Goal: Navigation & Orientation: Find specific page/section

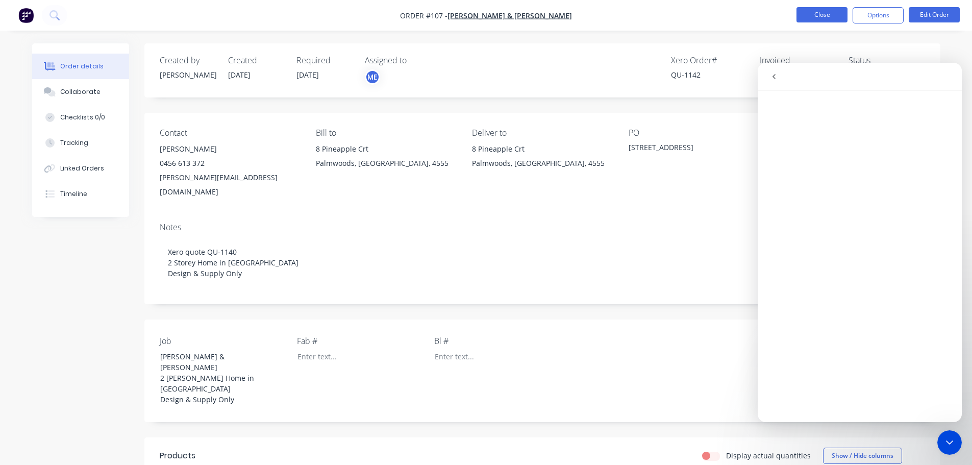
click at [809, 13] on button "Close" at bounding box center [822, 14] width 51 height 15
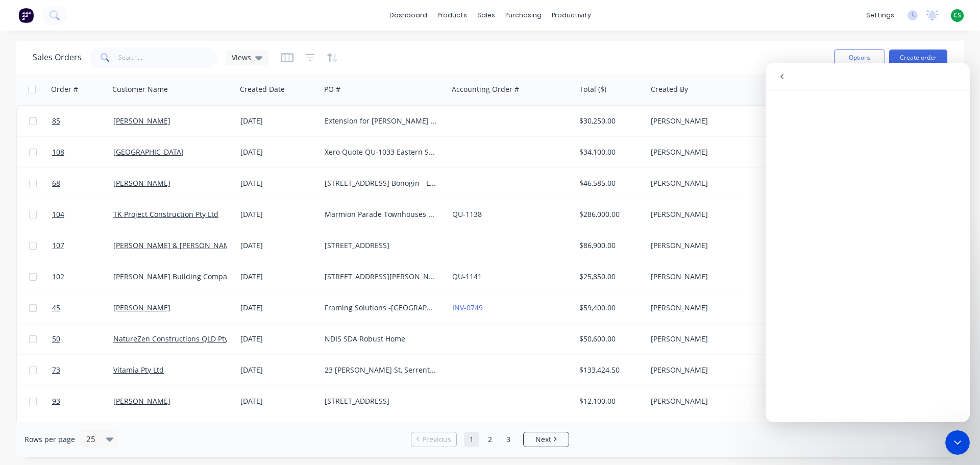
click at [957, 442] on icon "Close Intercom Messenger" at bounding box center [957, 442] width 12 height 12
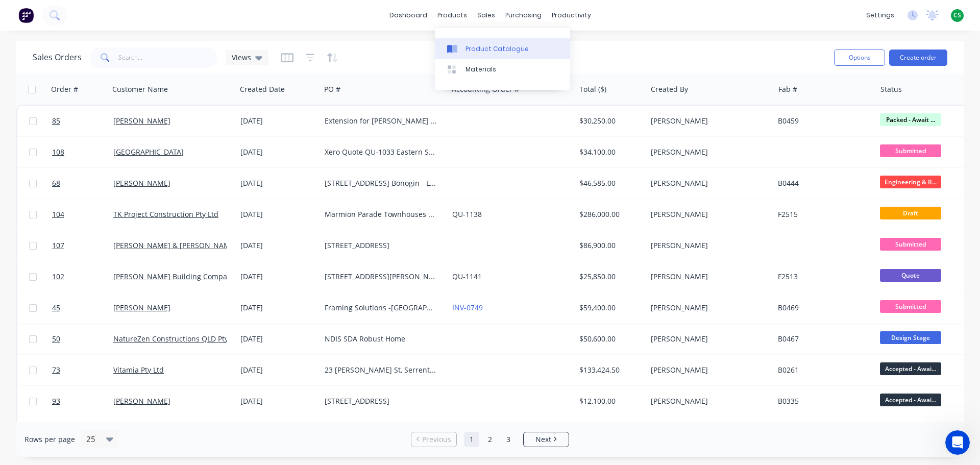
click at [487, 51] on div "Product Catalogue" at bounding box center [496, 48] width 63 height 9
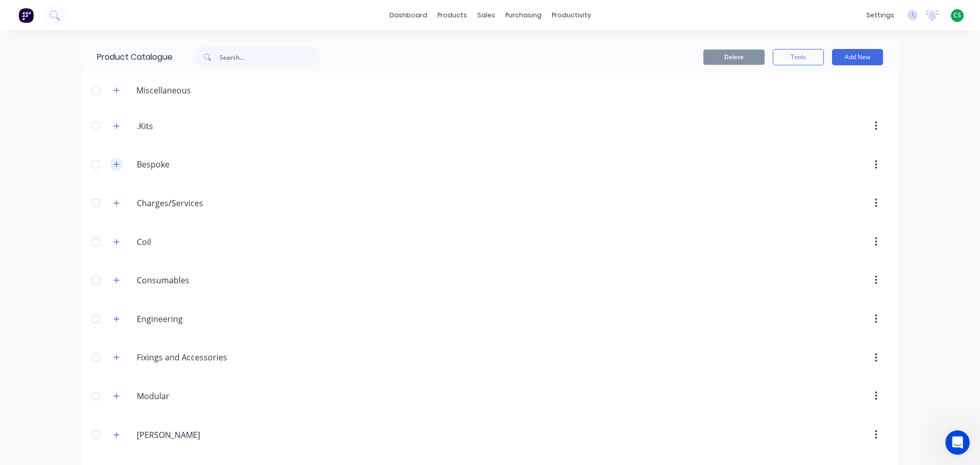
click at [116, 164] on button "button" at bounding box center [116, 164] width 13 height 13
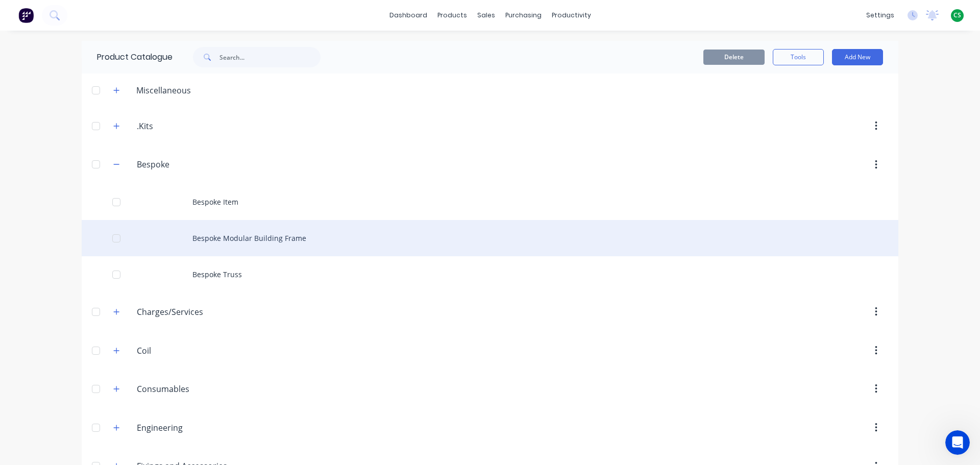
click at [210, 239] on div "Bespoke Modular Building Frame" at bounding box center [490, 238] width 817 height 36
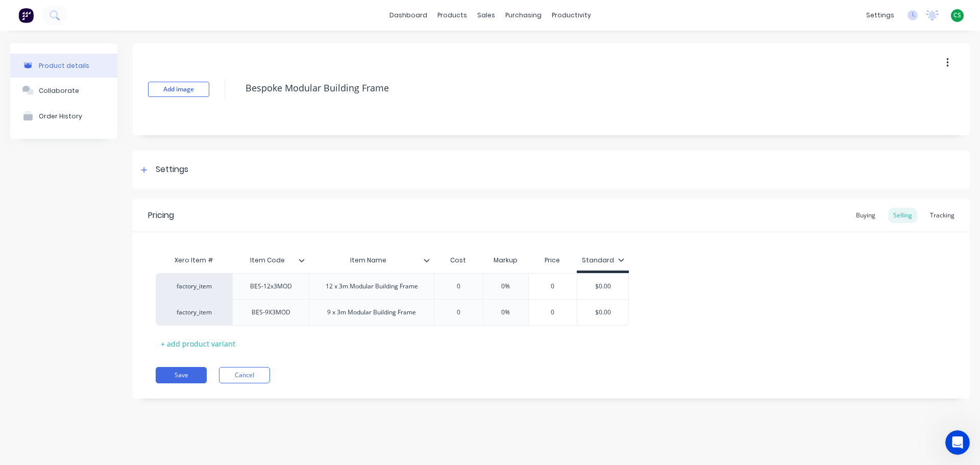
type textarea "x"
click at [946, 215] on div "Tracking" at bounding box center [942, 215] width 35 height 15
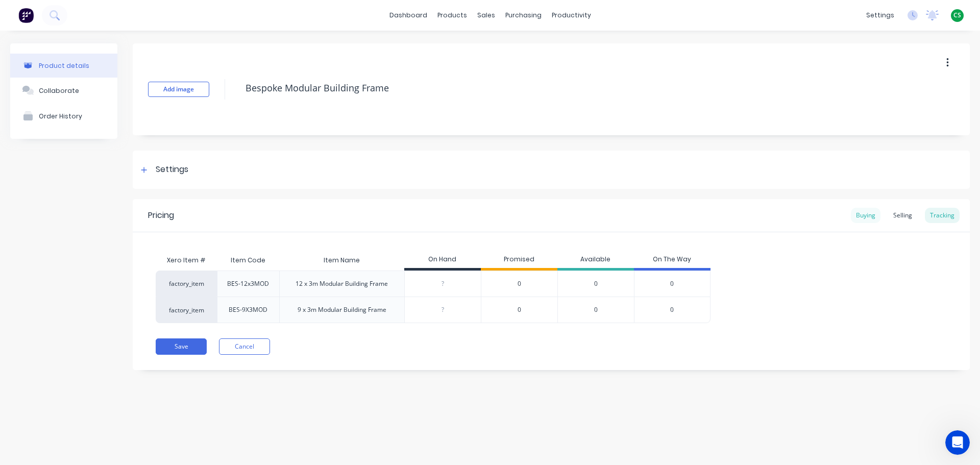
click at [860, 215] on div "Buying" at bounding box center [866, 215] width 30 height 15
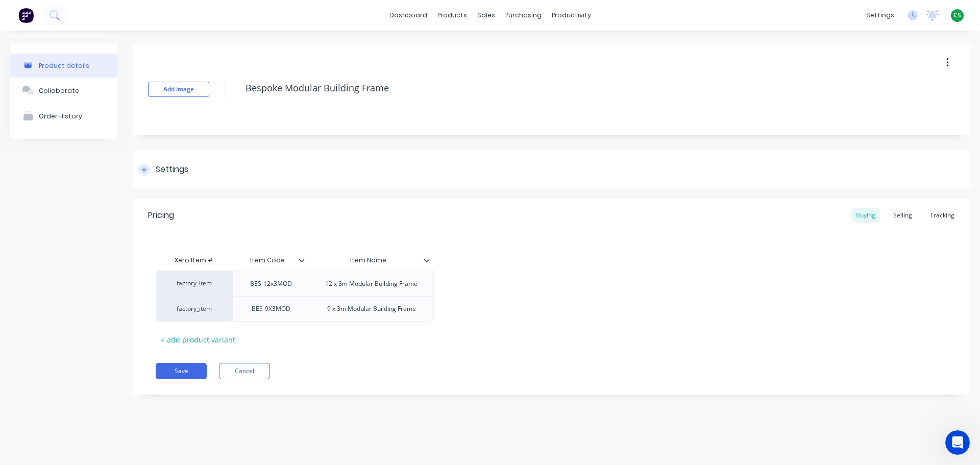
click at [142, 172] on icon at bounding box center [144, 169] width 6 height 7
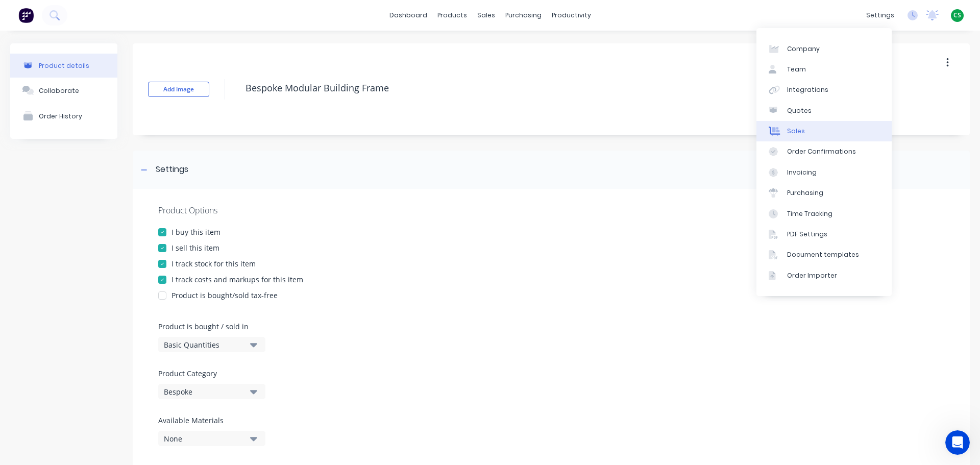
click at [803, 133] on link "Sales" at bounding box center [823, 131] width 135 height 20
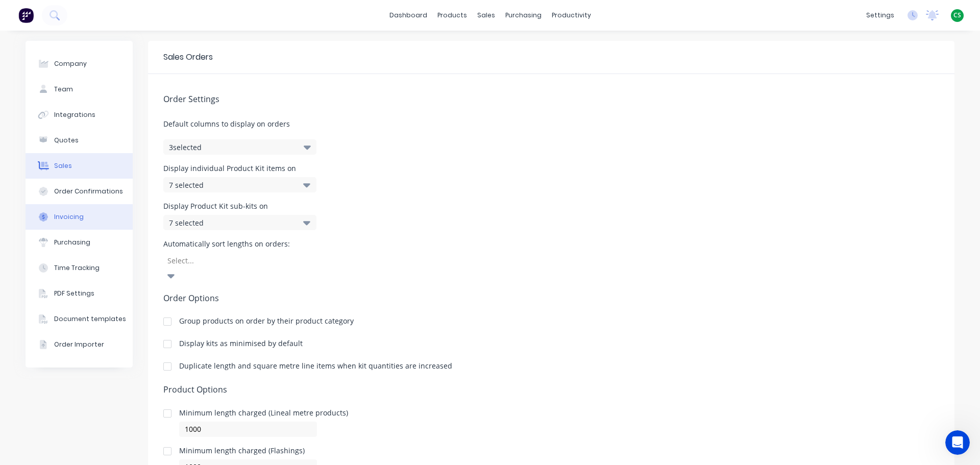
click at [68, 220] on div "Invoicing" at bounding box center [69, 216] width 30 height 9
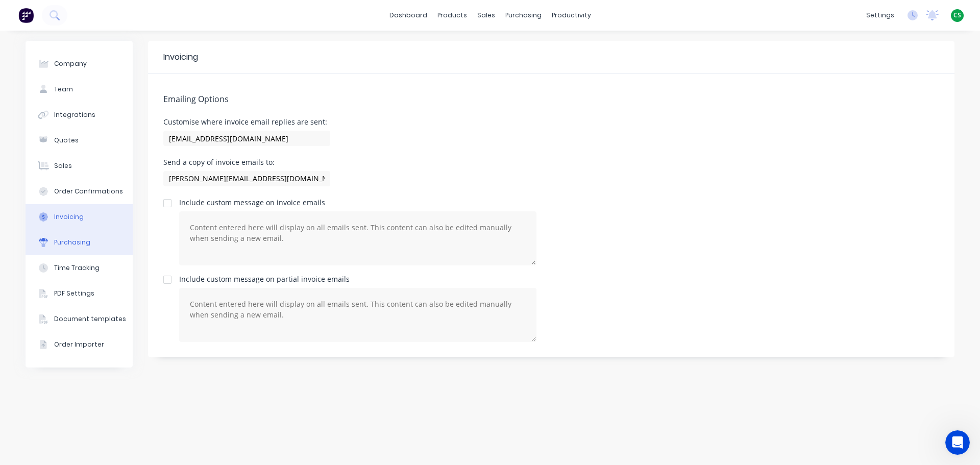
click at [62, 241] on div "Purchasing" at bounding box center [72, 242] width 36 height 9
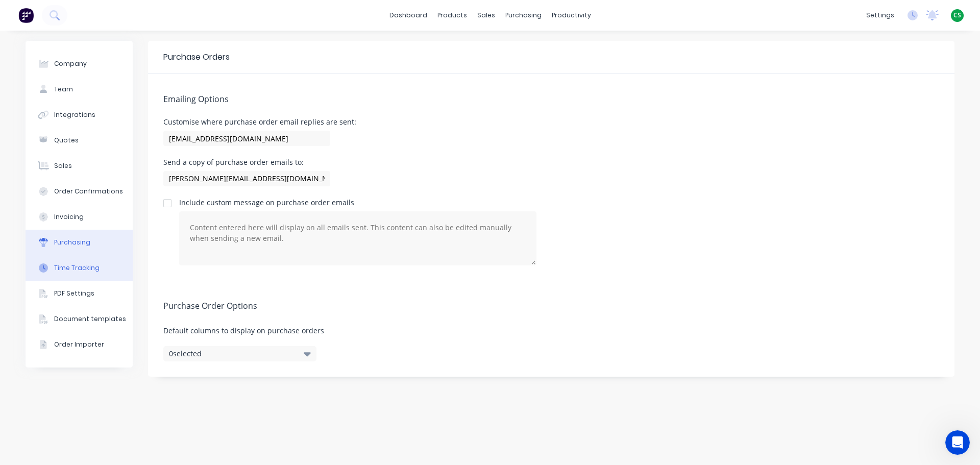
click at [71, 268] on div "Time Tracking" at bounding box center [76, 267] width 45 height 9
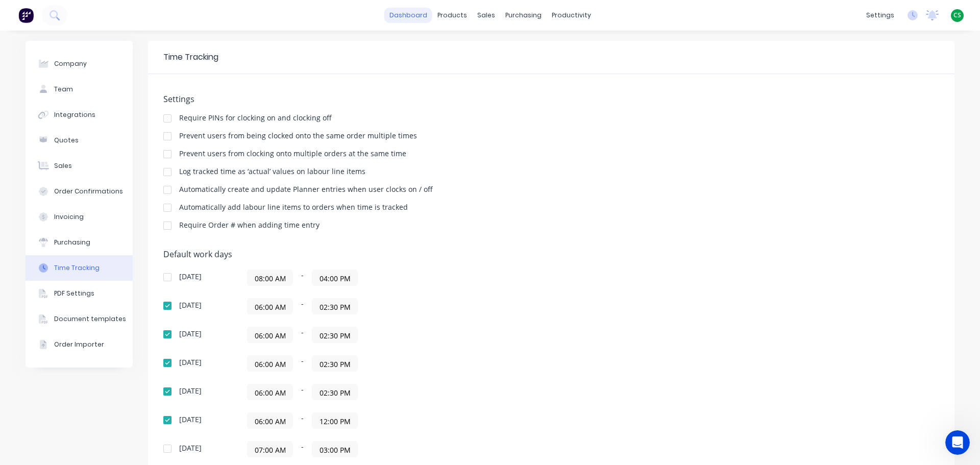
click at [405, 13] on link "dashboard" at bounding box center [408, 15] width 48 height 15
